Goal: Purchase product/service

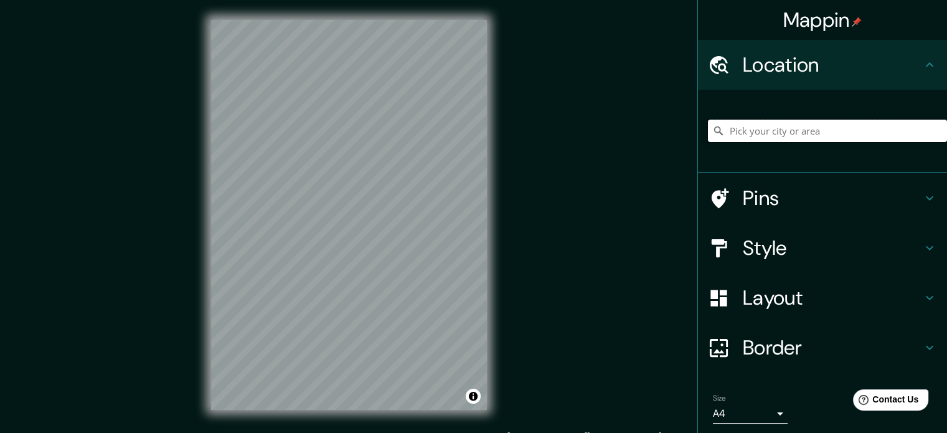
click at [803, 129] on input "Pick your city or area" at bounding box center [827, 131] width 239 height 22
paste input "Prolongación División Del Norte, 16038 [GEOGRAPHIC_DATA], [GEOGRAPHIC_DATA]"
type input "Prolongación División Del Norte, 16038 [GEOGRAPHIC_DATA], [GEOGRAPHIC_DATA]"
click at [259, 0] on html "Mappin Location Prolongación [GEOGRAPHIC_DATA], [GEOGRAPHIC_DATA], [GEOGRAPHIC_…" at bounding box center [473, 216] width 947 height 433
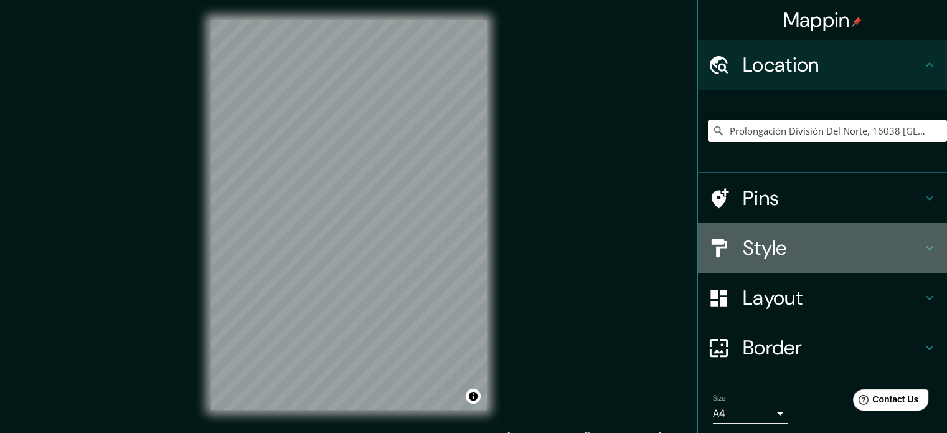
click at [760, 252] on h4 "Style" at bounding box center [832, 247] width 179 height 25
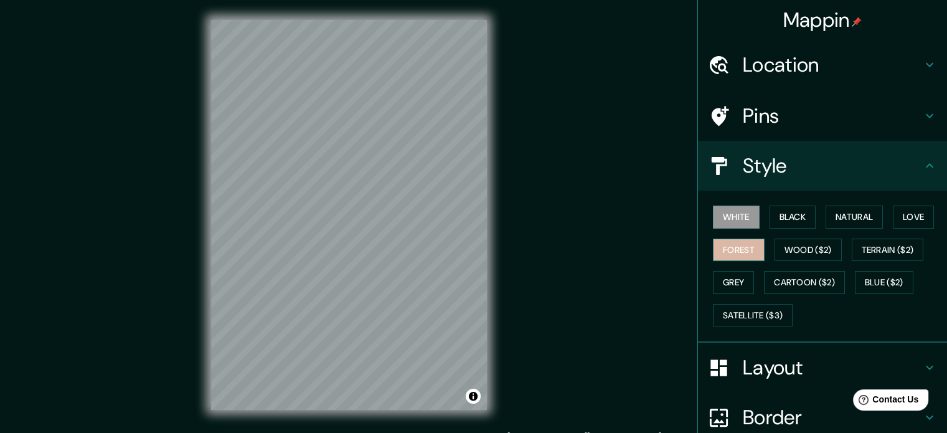
click at [726, 248] on button "Forest" at bounding box center [739, 250] width 52 height 23
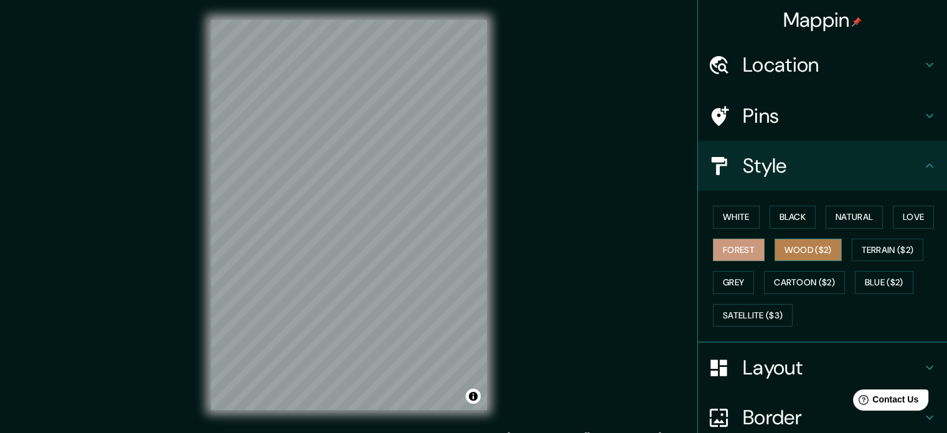
click at [818, 247] on button "Wood ($2)" at bounding box center [808, 250] width 67 height 23
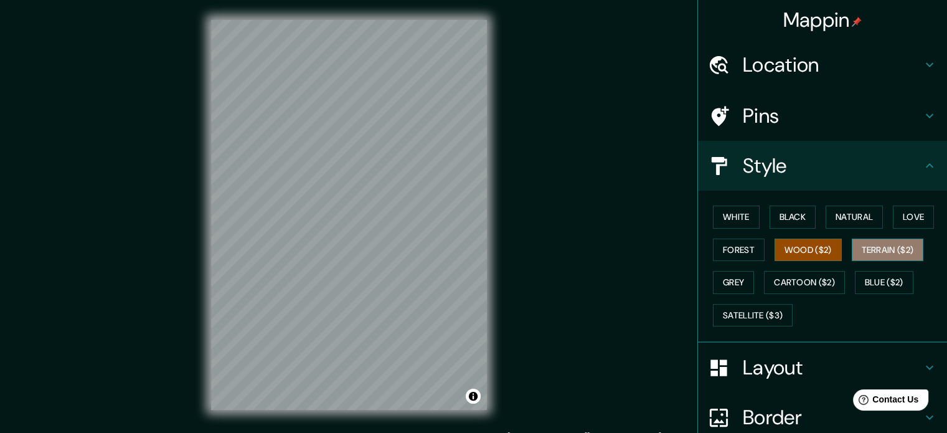
click at [864, 256] on button "Terrain ($2)" at bounding box center [888, 250] width 72 height 23
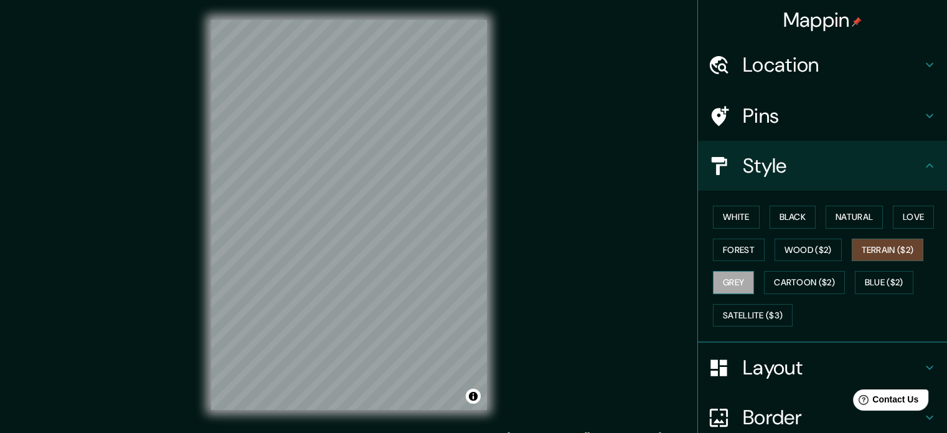
click at [732, 288] on button "Grey" at bounding box center [733, 282] width 41 height 23
click at [864, 219] on button "Natural" at bounding box center [854, 217] width 57 height 23
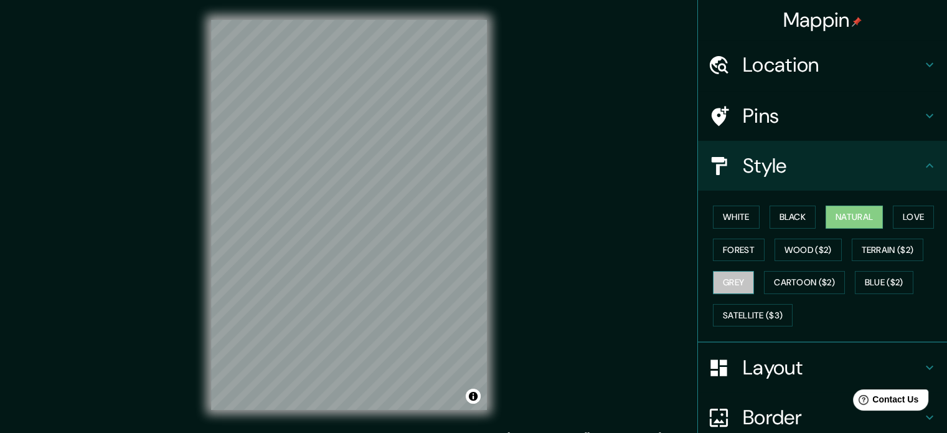
click at [732, 282] on button "Grey" at bounding box center [733, 282] width 41 height 23
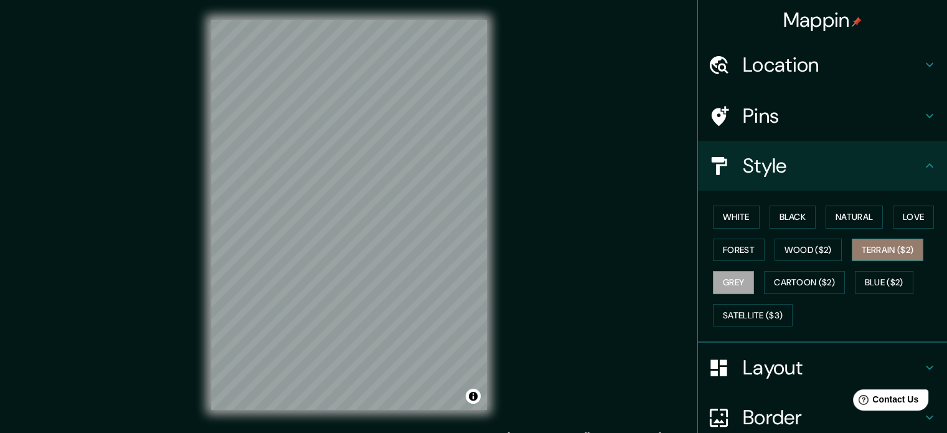
click at [888, 248] on button "Terrain ($2)" at bounding box center [888, 250] width 72 height 23
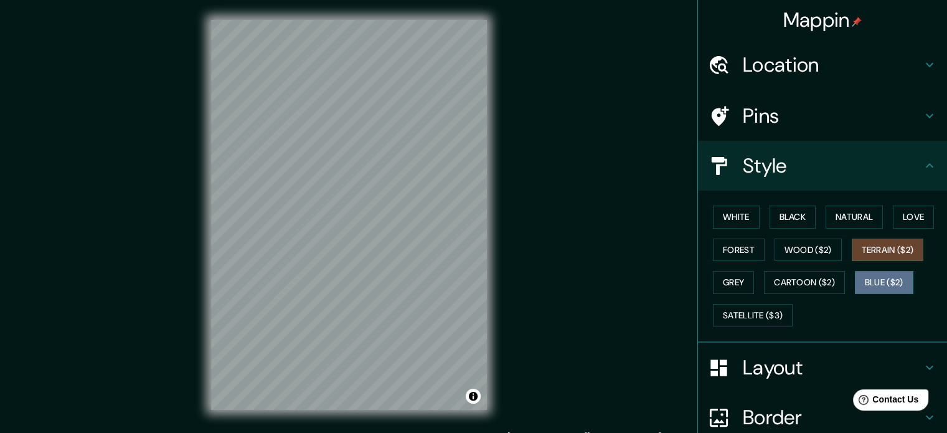
click at [892, 283] on button "Blue ($2)" at bounding box center [884, 282] width 59 height 23
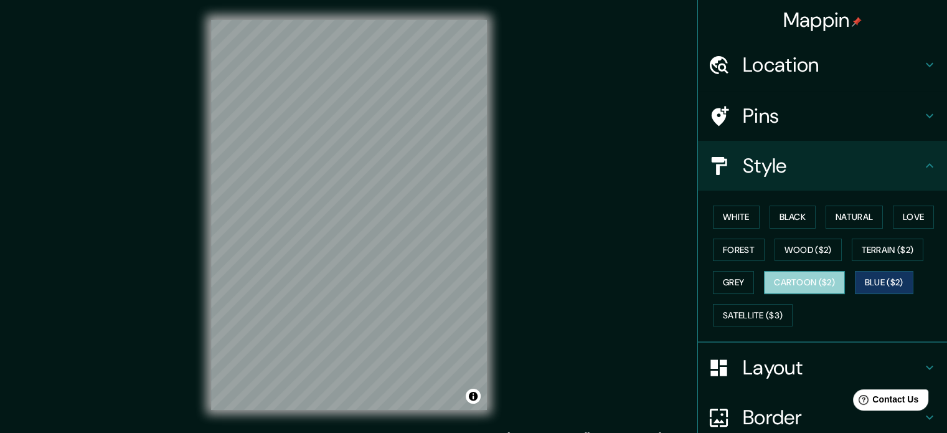
click at [805, 280] on button "Cartoon ($2)" at bounding box center [804, 282] width 81 height 23
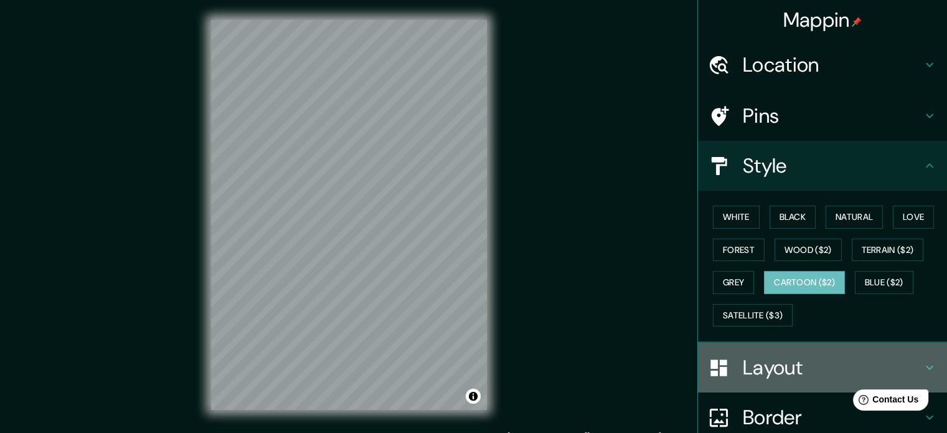
click at [775, 369] on h4 "Layout" at bounding box center [832, 367] width 179 height 25
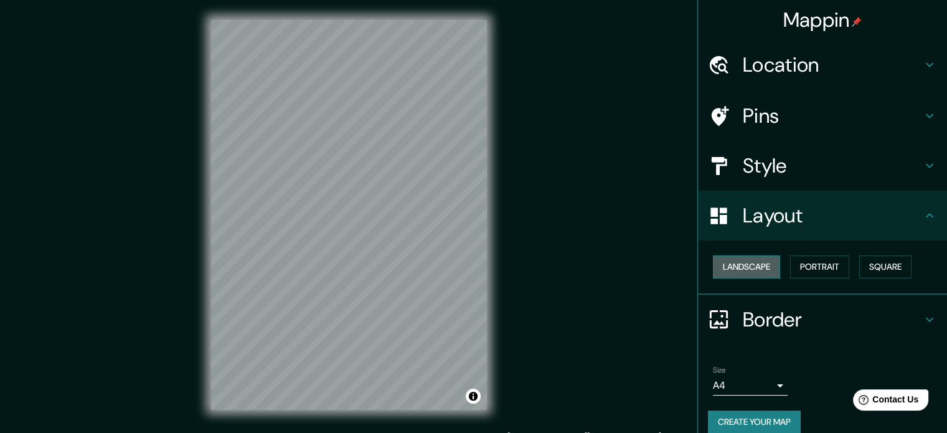
click at [767, 262] on button "Landscape" at bounding box center [746, 266] width 67 height 23
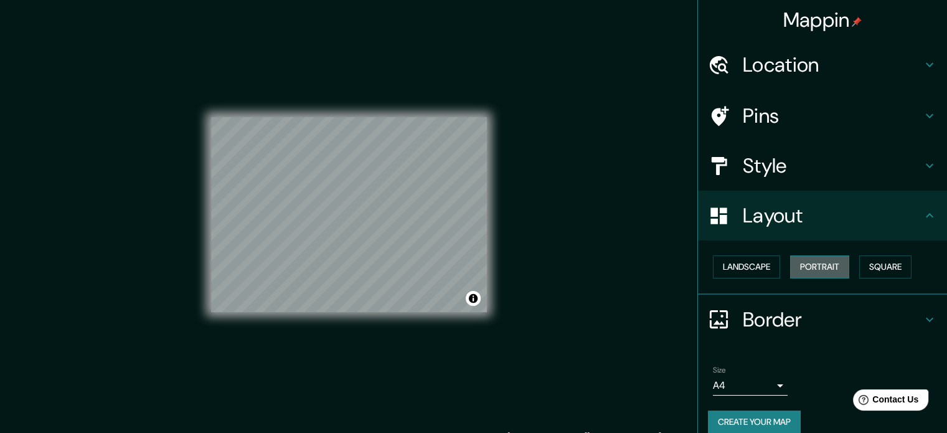
click at [807, 263] on button "Portrait" at bounding box center [819, 266] width 59 height 23
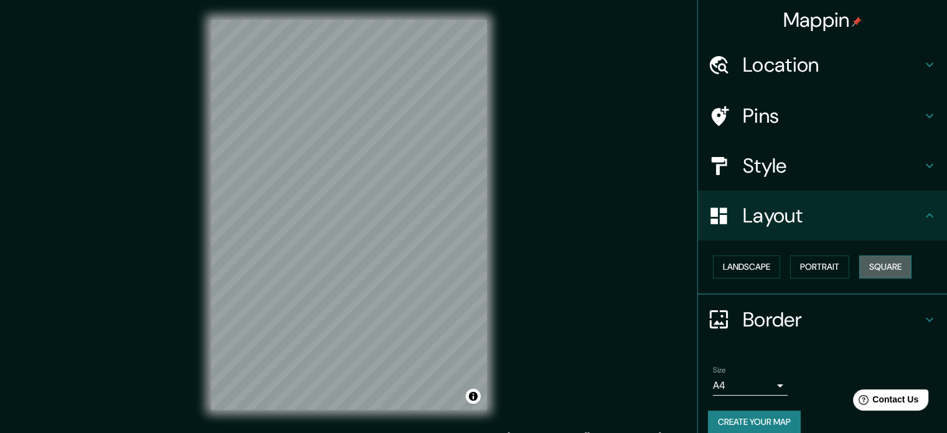
click at [859, 263] on button "Square" at bounding box center [885, 266] width 52 height 23
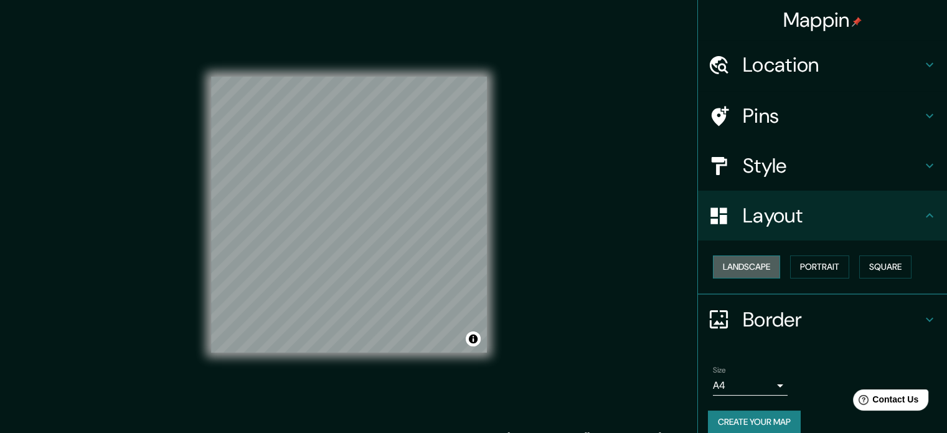
click at [734, 258] on button "Landscape" at bounding box center [746, 266] width 67 height 23
